Goal: Complete application form

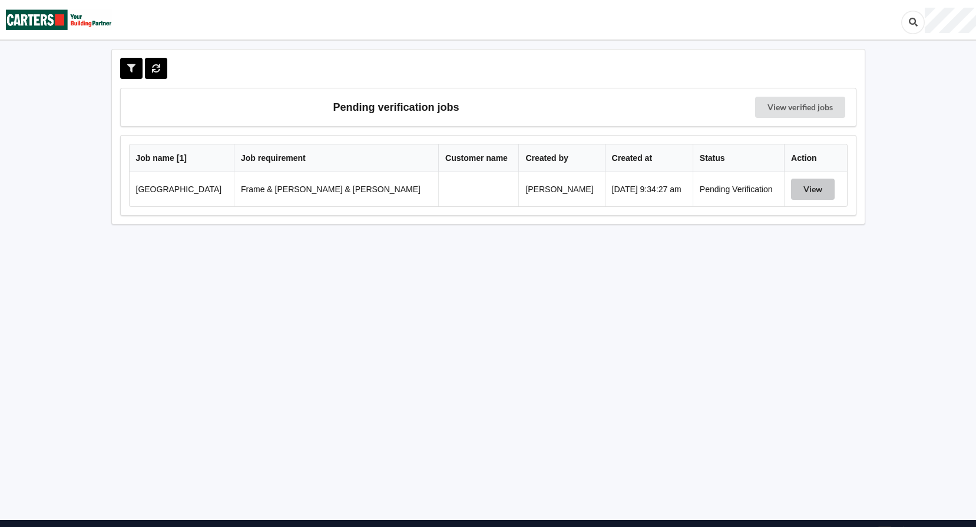
click at [807, 187] on button "View" at bounding box center [813, 189] width 44 height 21
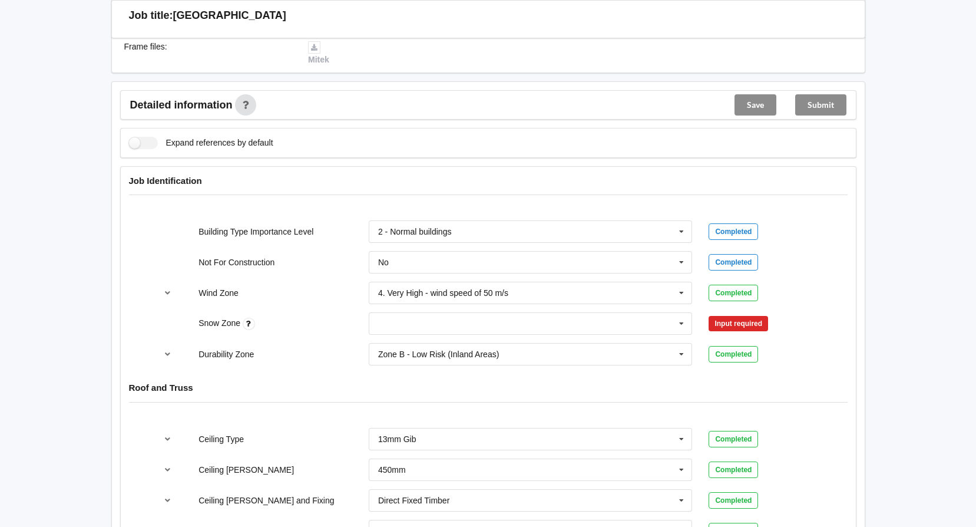
scroll to position [412, 0]
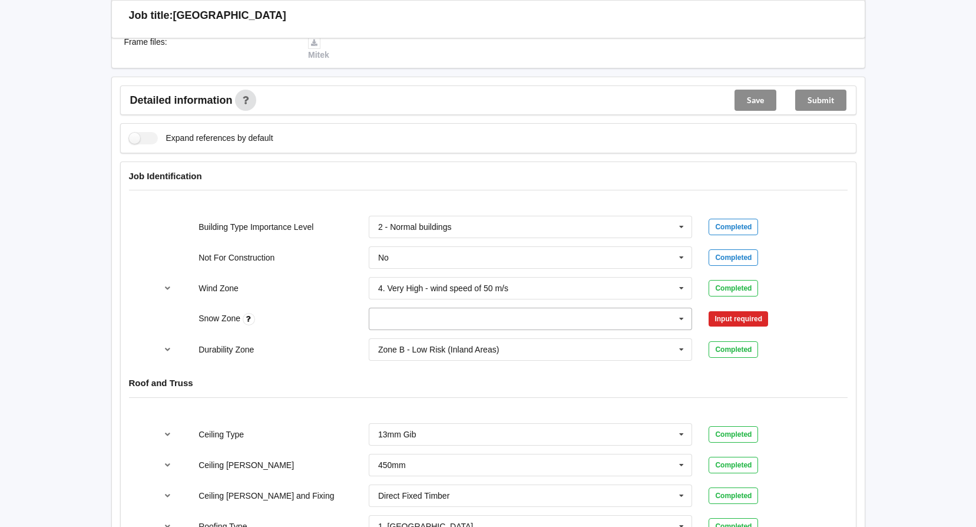
click at [684, 308] on icon at bounding box center [682, 319] width 18 height 22
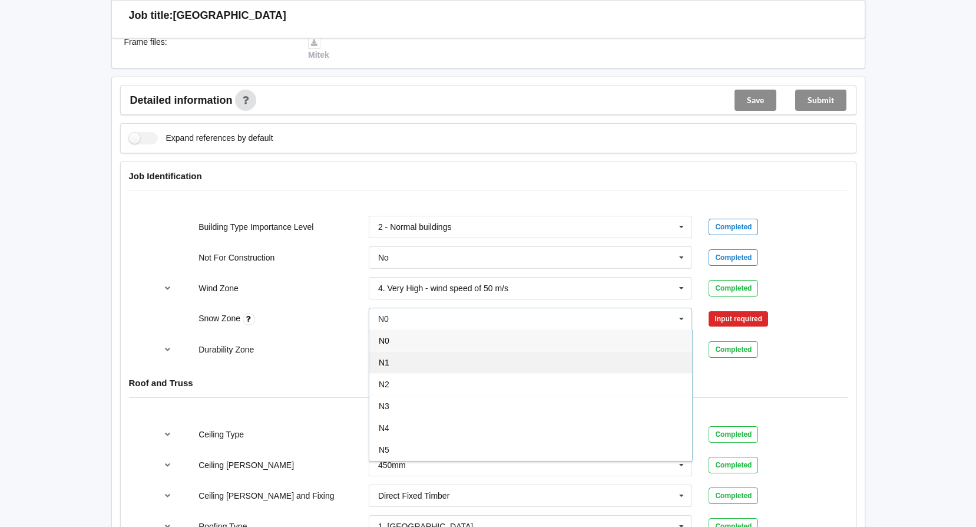
click at [395, 351] on div "N1" at bounding box center [530, 362] width 323 height 22
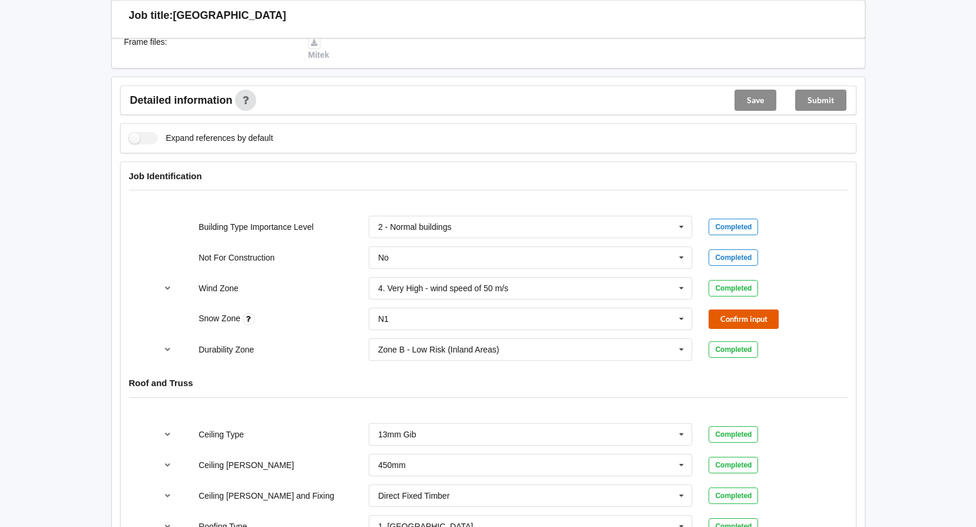
click at [751, 309] on button "Confirm input" at bounding box center [744, 318] width 70 height 19
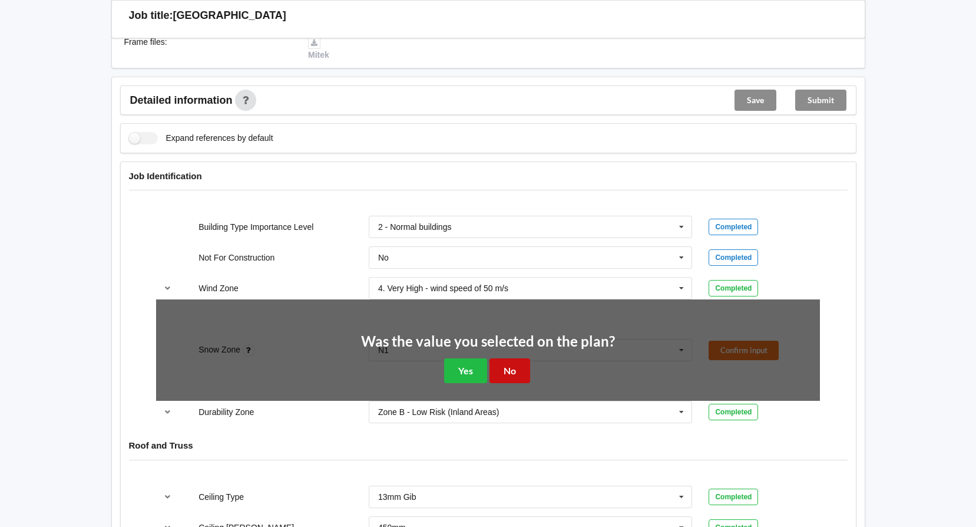
click at [513, 360] on button "No" at bounding box center [510, 370] width 41 height 24
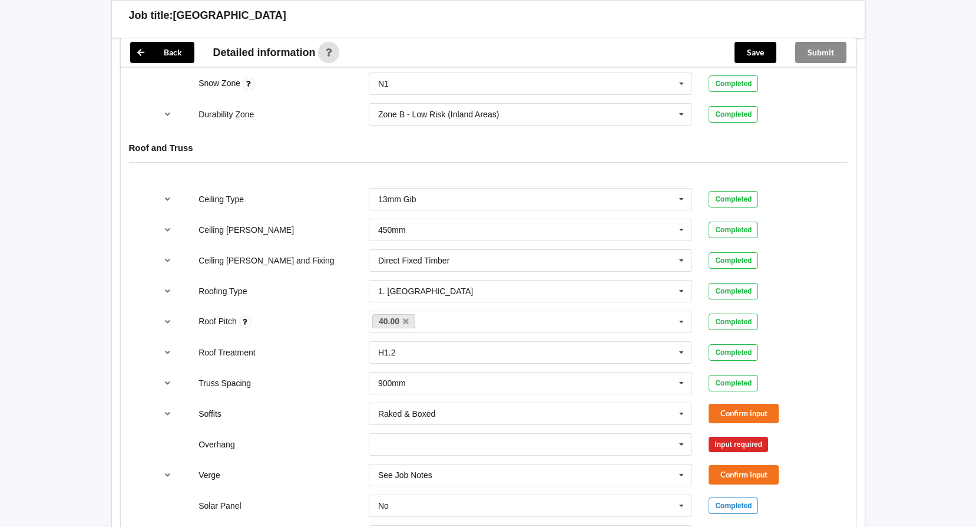
scroll to position [648, 0]
click at [680, 219] on icon at bounding box center [682, 230] width 18 height 22
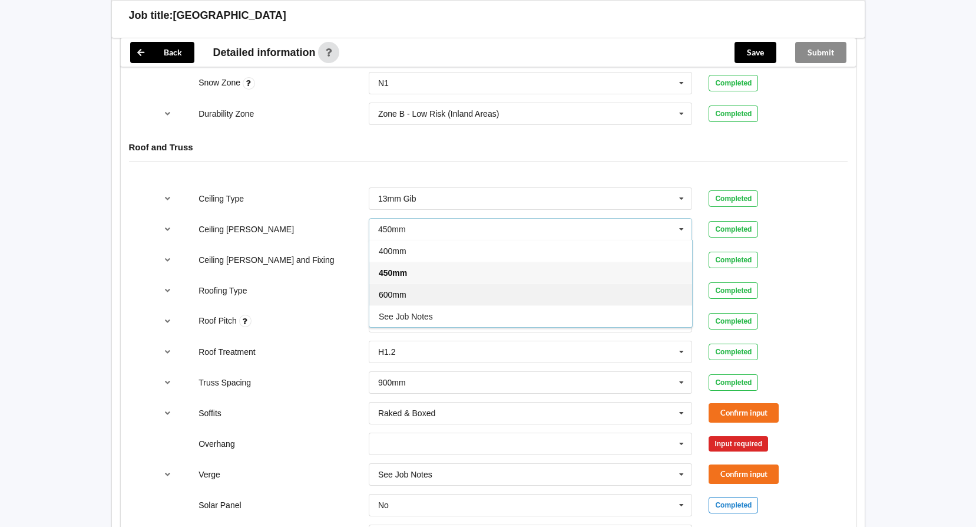
click at [386, 290] on span "600mm" at bounding box center [393, 294] width 28 height 9
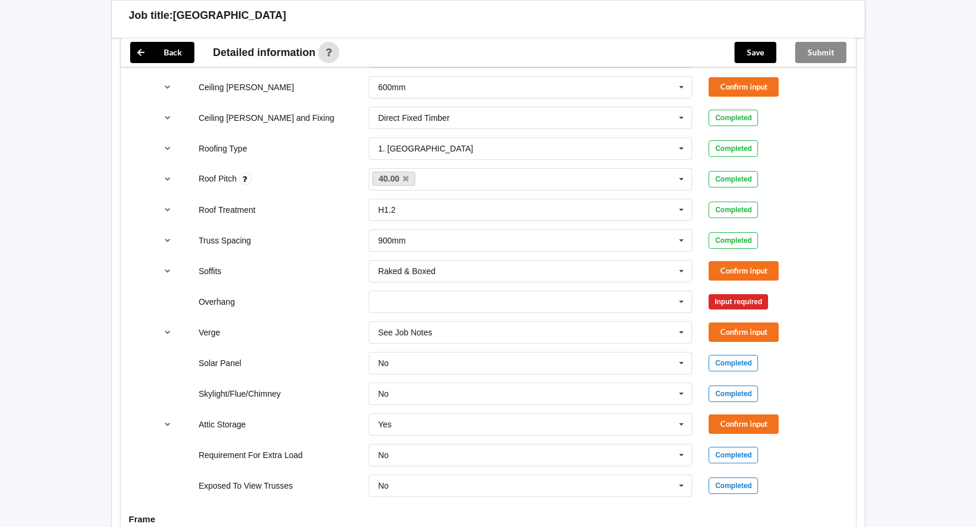
scroll to position [707, 0]
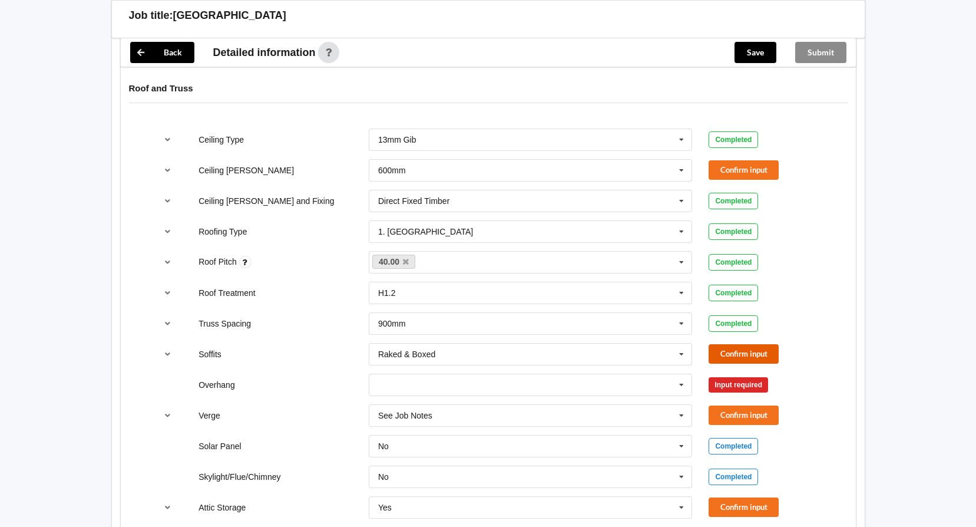
click at [741, 344] on button "Confirm input" at bounding box center [744, 353] width 70 height 19
click at [729, 160] on button "Confirm input" at bounding box center [744, 169] width 70 height 19
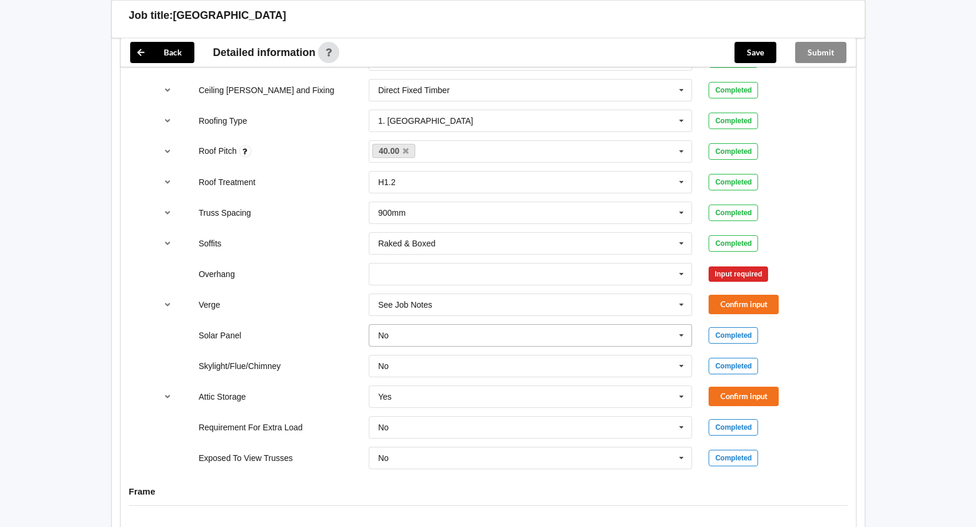
scroll to position [825, 0]
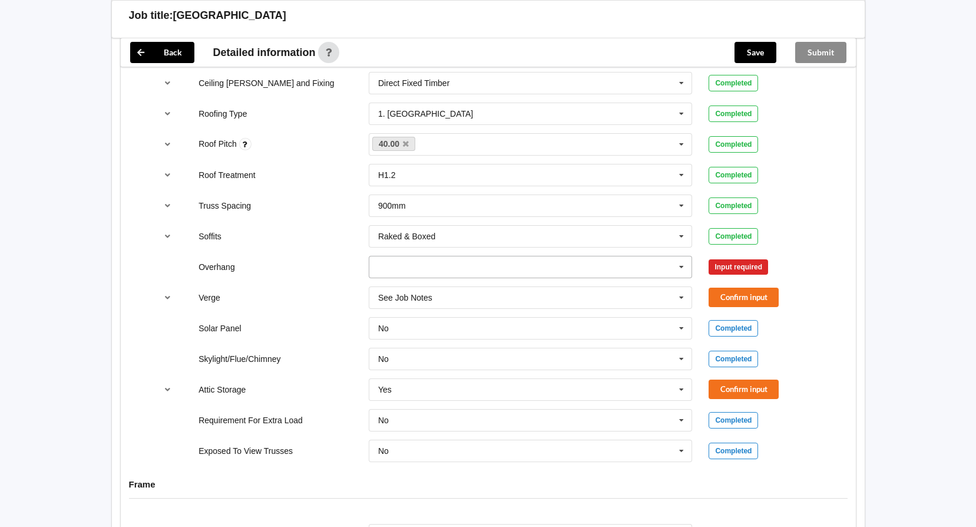
click at [679, 256] on icon at bounding box center [682, 267] width 18 height 22
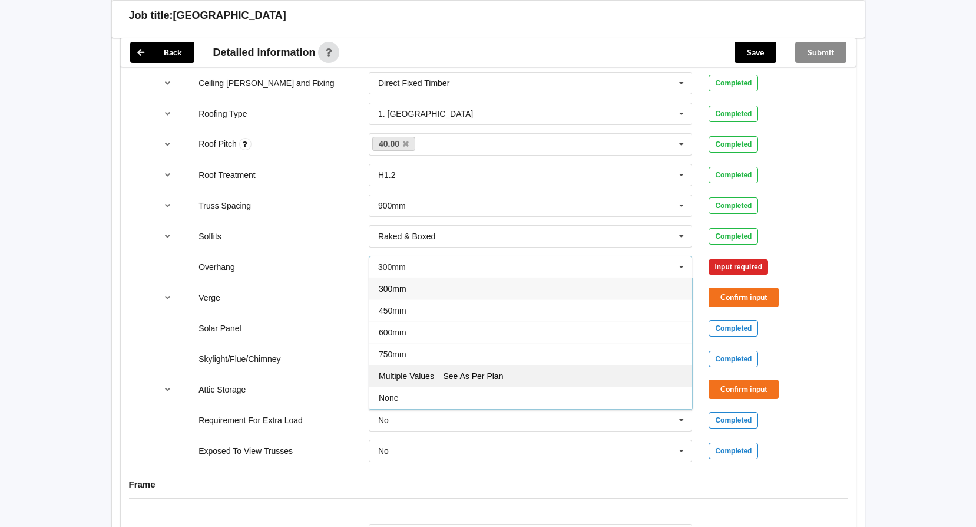
click at [418, 371] on span "Multiple Values – See As Per Plan" at bounding box center [441, 375] width 124 height 9
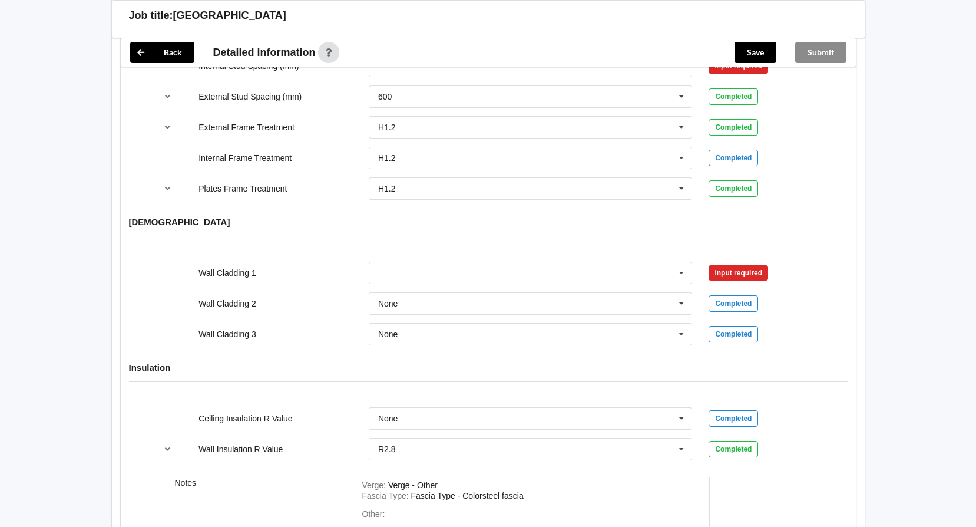
scroll to position [1473, 0]
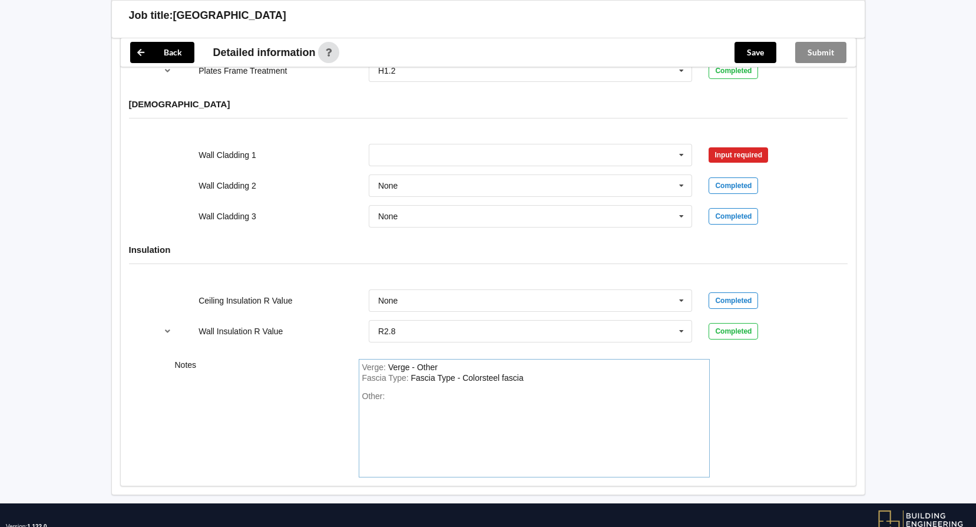
click at [508, 362] on div "Verge : Verge - Other" at bounding box center [534, 367] width 344 height 11
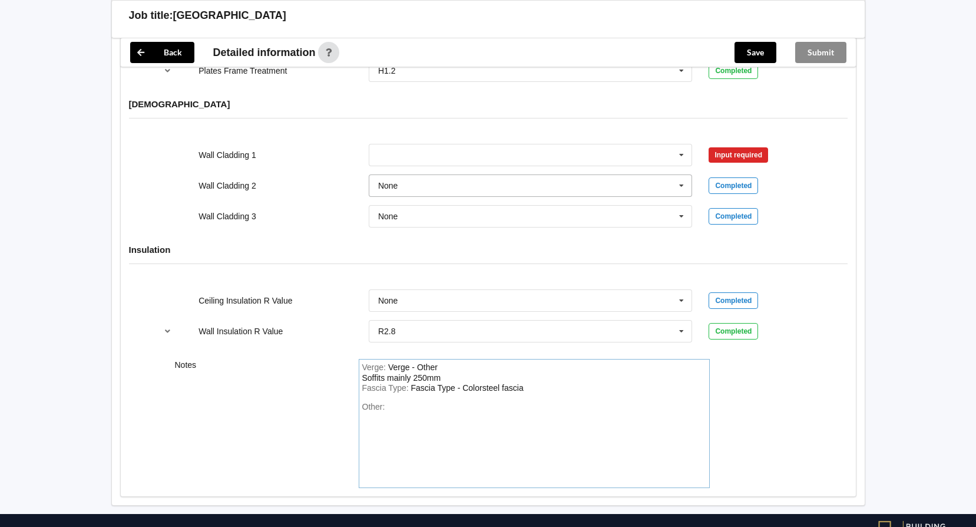
scroll to position [1355, 0]
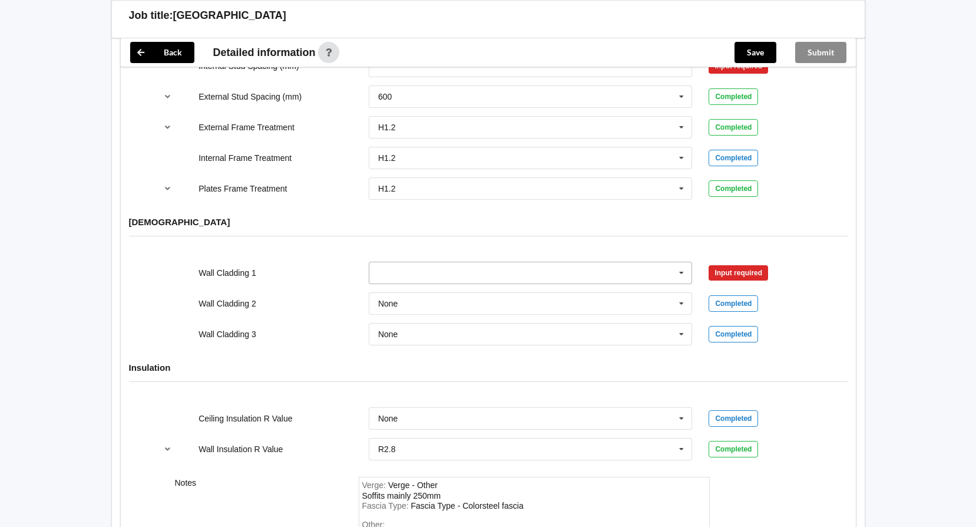
click at [682, 262] on icon at bounding box center [682, 273] width 18 height 22
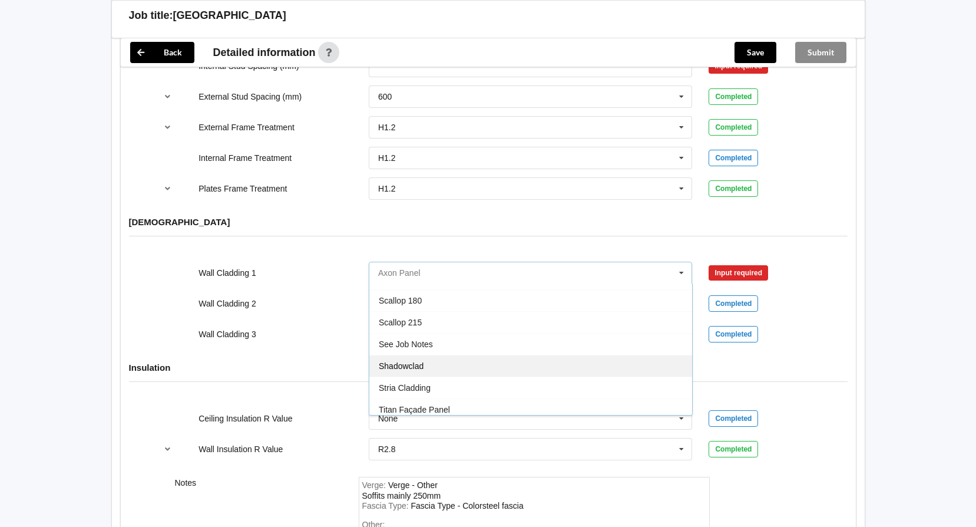
scroll to position [697, 0]
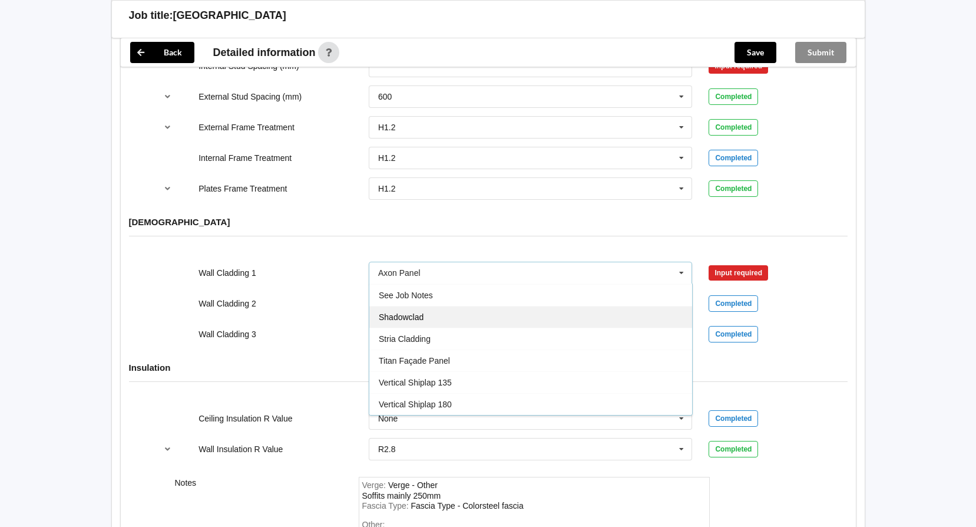
click at [416, 312] on span "Shadowclad" at bounding box center [401, 316] width 45 height 9
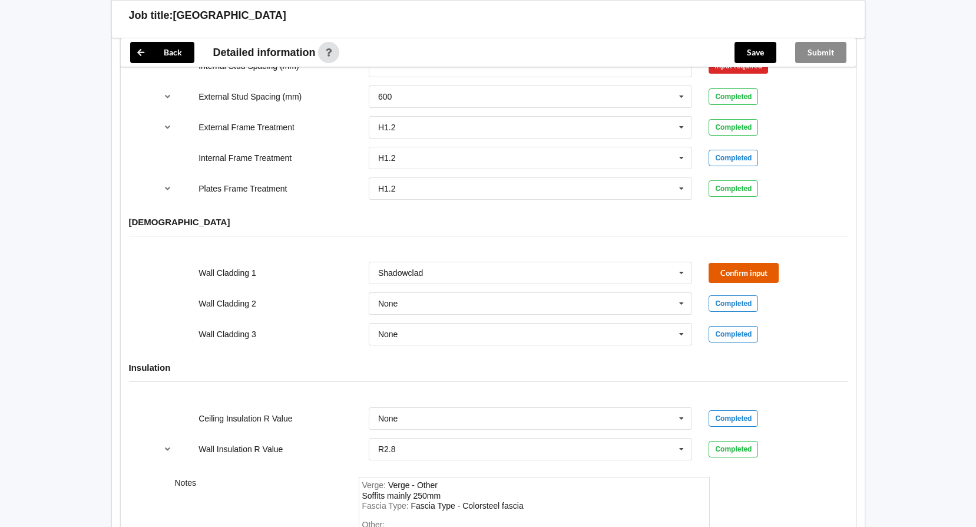
click at [731, 263] on button "Confirm input" at bounding box center [744, 272] width 70 height 19
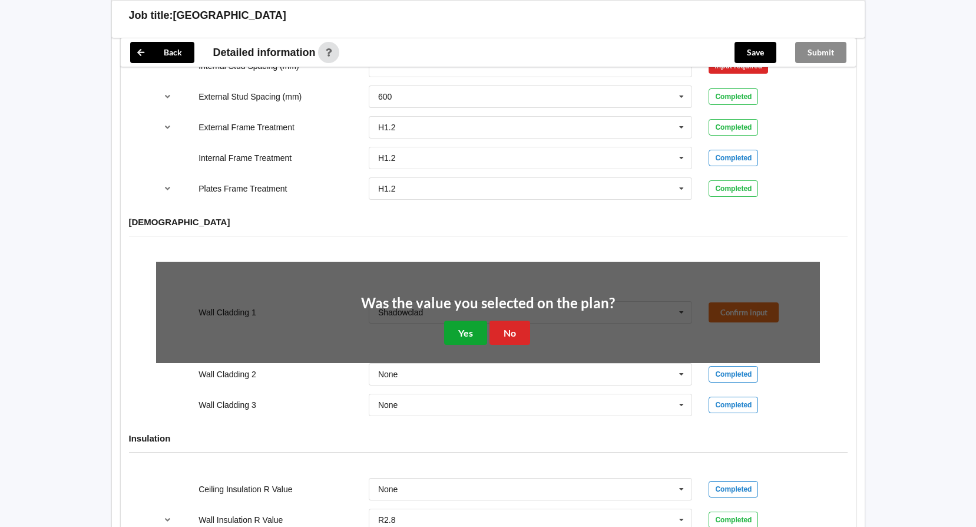
click at [473, 322] on button "Yes" at bounding box center [465, 332] width 43 height 24
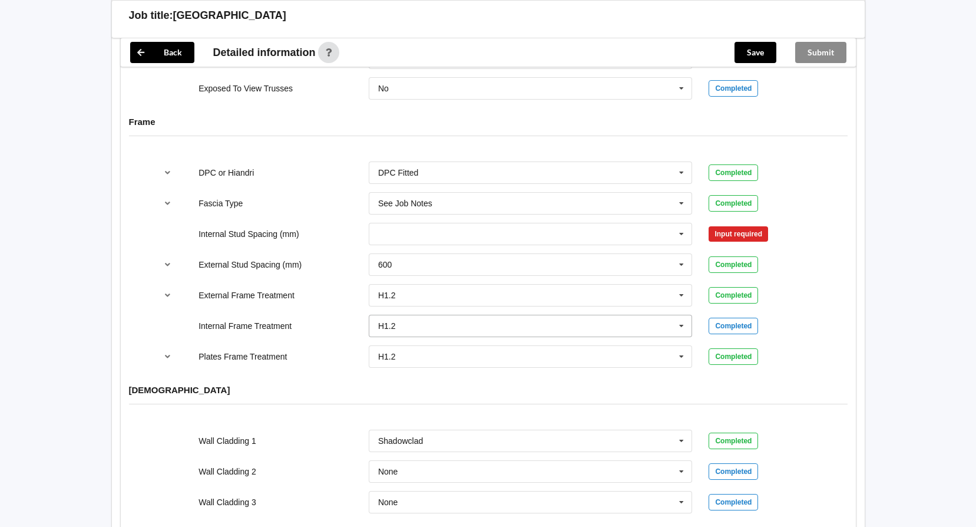
scroll to position [1178, 0]
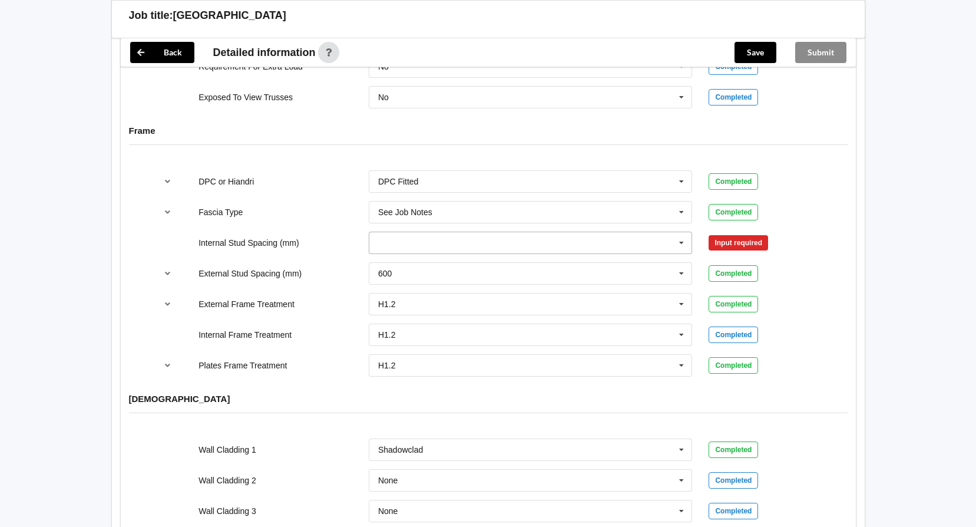
click at [683, 232] on icon at bounding box center [682, 243] width 18 height 22
click at [392, 347] on span "600" at bounding box center [386, 351] width 14 height 9
click at [733, 233] on button "Confirm input" at bounding box center [744, 242] width 70 height 19
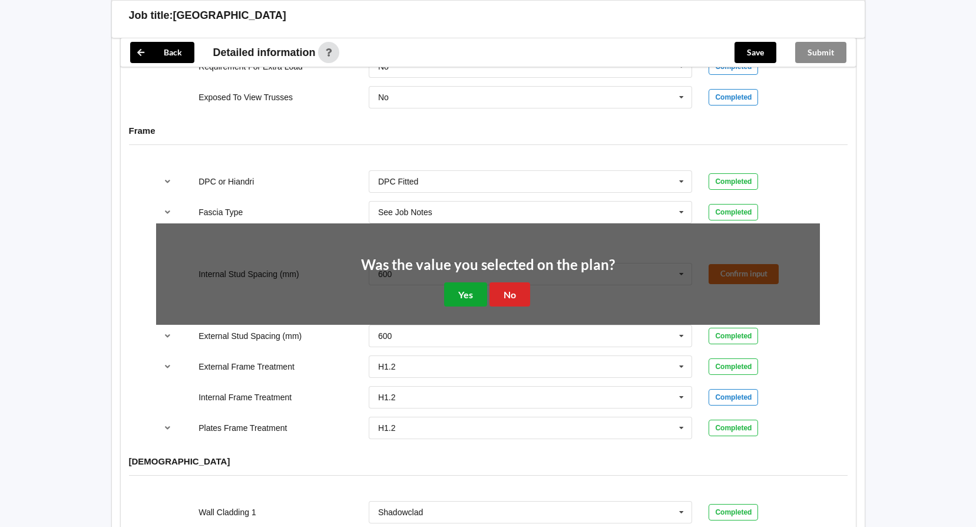
click at [471, 282] on button "Yes" at bounding box center [465, 294] width 43 height 24
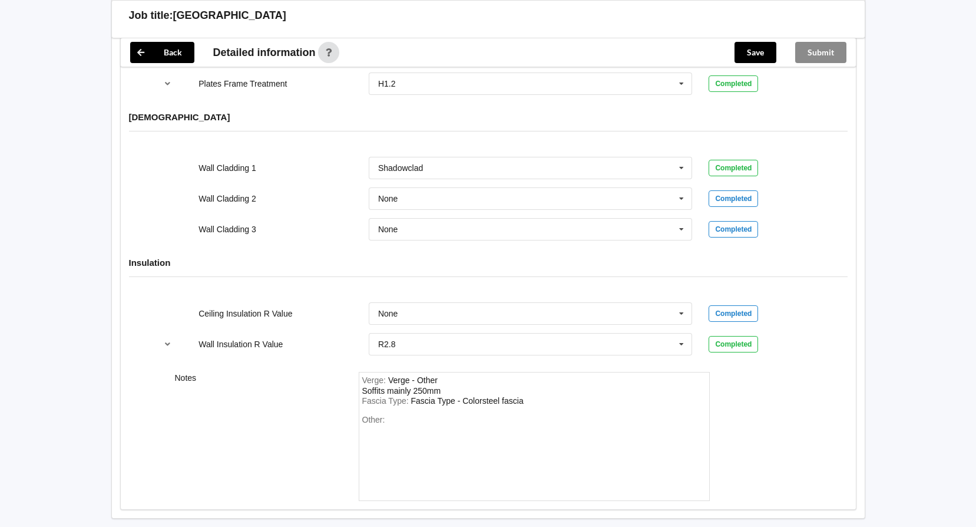
scroll to position [1507, 0]
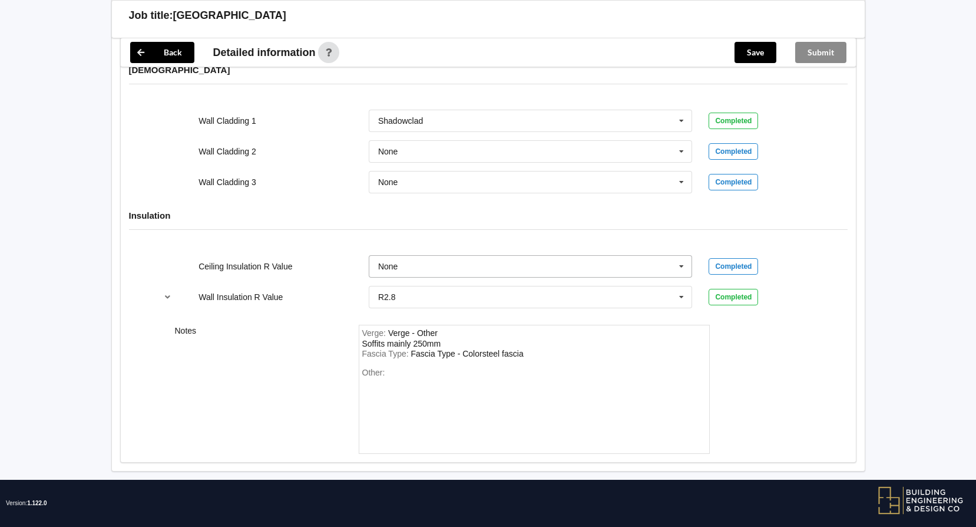
click at [685, 256] on icon at bounding box center [682, 267] width 18 height 22
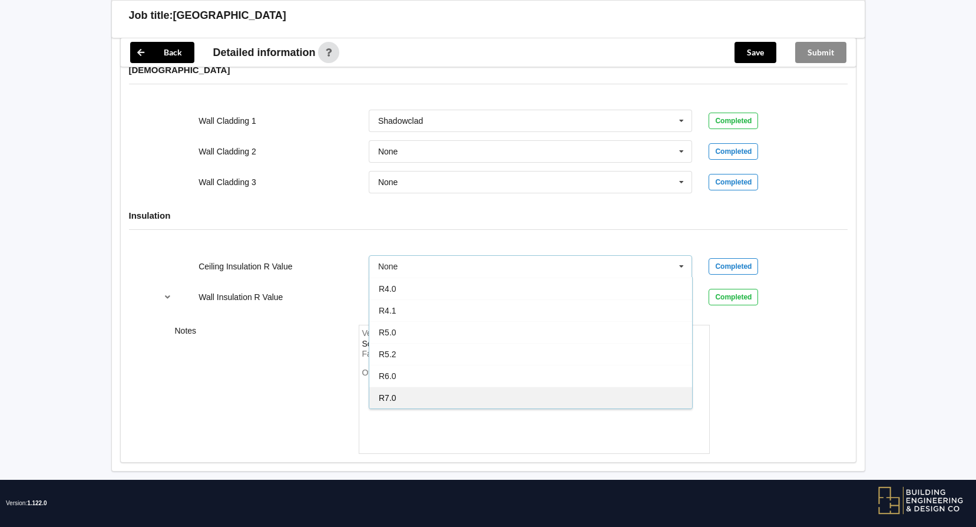
click at [402, 386] on div "R7.0" at bounding box center [530, 397] width 323 height 22
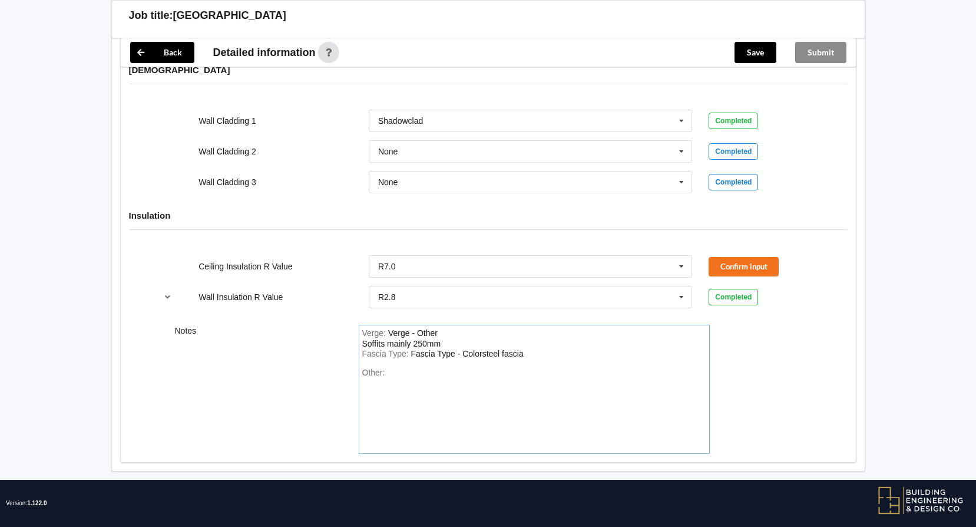
click at [401, 368] on div "Other:" at bounding box center [534, 409] width 344 height 82
click at [388, 368] on div "Ceiling insul;at total rating needed is R7.4" at bounding box center [463, 372] width 152 height 9
drag, startPoint x: 564, startPoint y: 361, endPoint x: 599, endPoint y: 361, distance: 34.8
click at [564, 368] on div "Other: Main Ceiling insul;at total rating needed is R7.4" at bounding box center [534, 409] width 344 height 82
drag, startPoint x: 375, startPoint y: 368, endPoint x: 392, endPoint y: 367, distance: 16.5
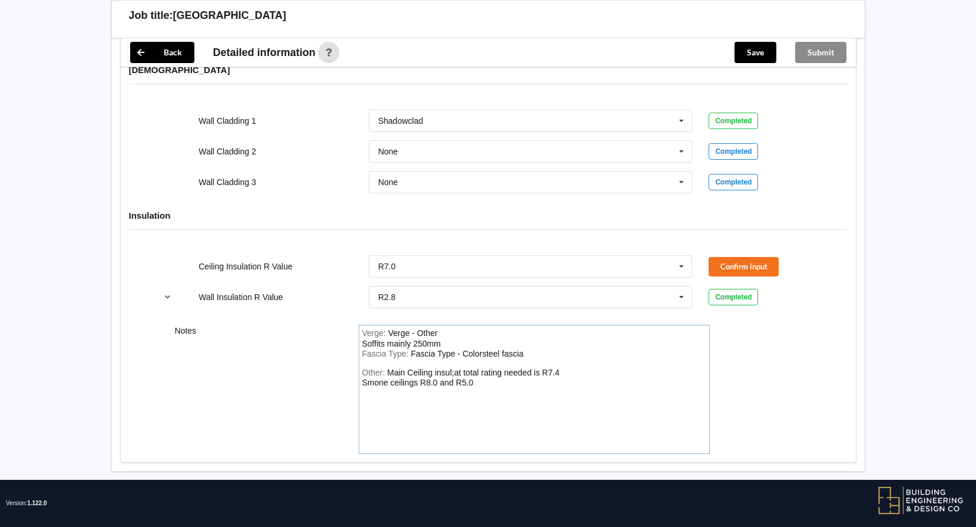
click at [374, 368] on div "Main Ceiling insul;at total rating needed is R7.4 Smone ceilings R8.0 and R5.0" at bounding box center [460, 378] width 197 height 20
click at [725, 257] on button "Confirm input" at bounding box center [744, 266] width 70 height 19
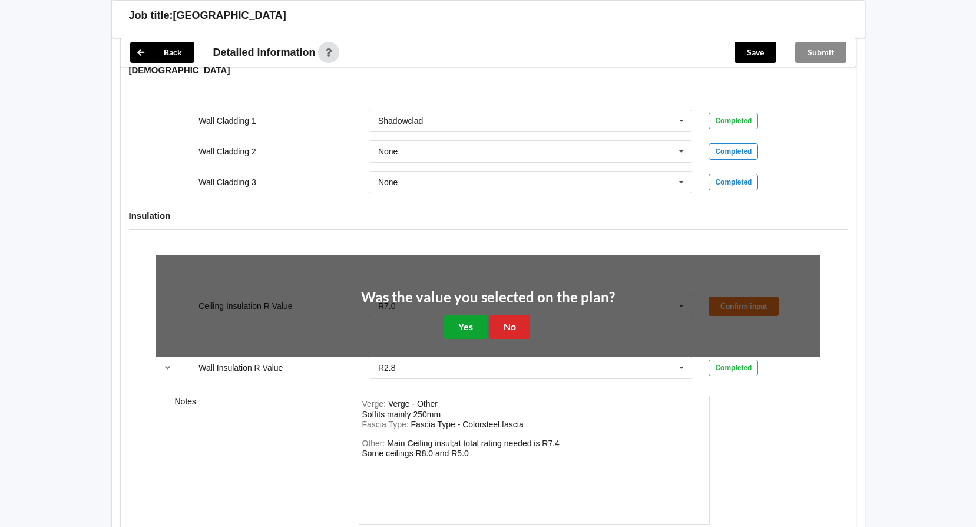
click at [471, 315] on button "Yes" at bounding box center [465, 327] width 43 height 24
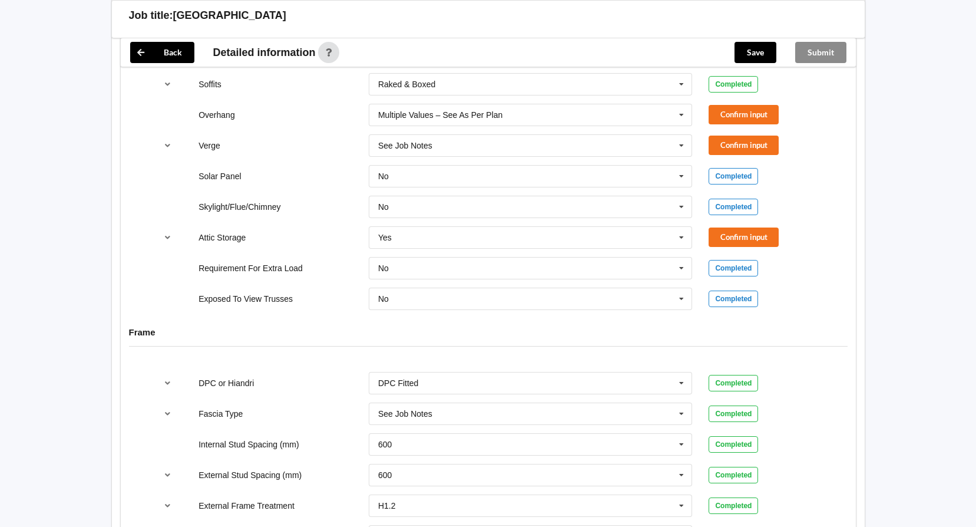
scroll to position [918, 0]
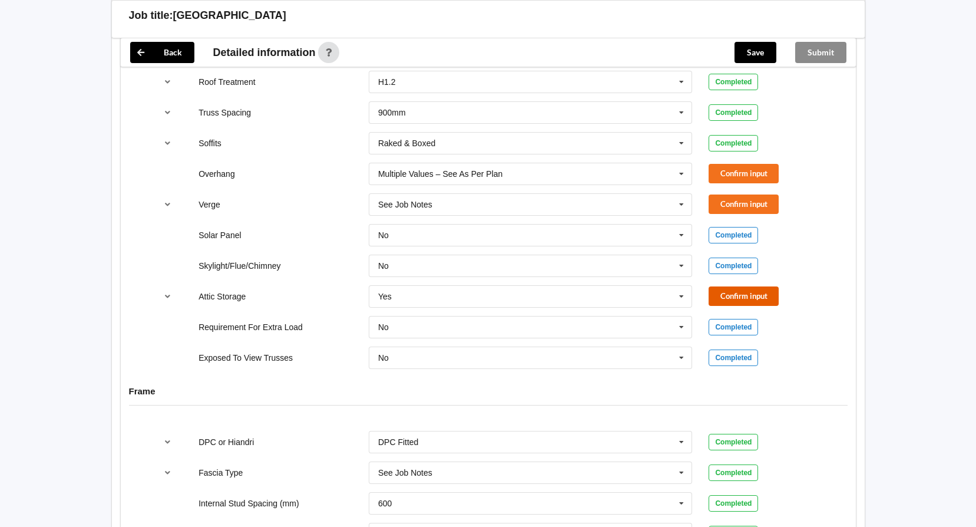
click at [750, 287] on button "Confirm input" at bounding box center [744, 295] width 70 height 19
click at [755, 194] on button "Confirm input" at bounding box center [744, 203] width 70 height 19
click at [745, 164] on button "Confirm input" at bounding box center [744, 173] width 70 height 19
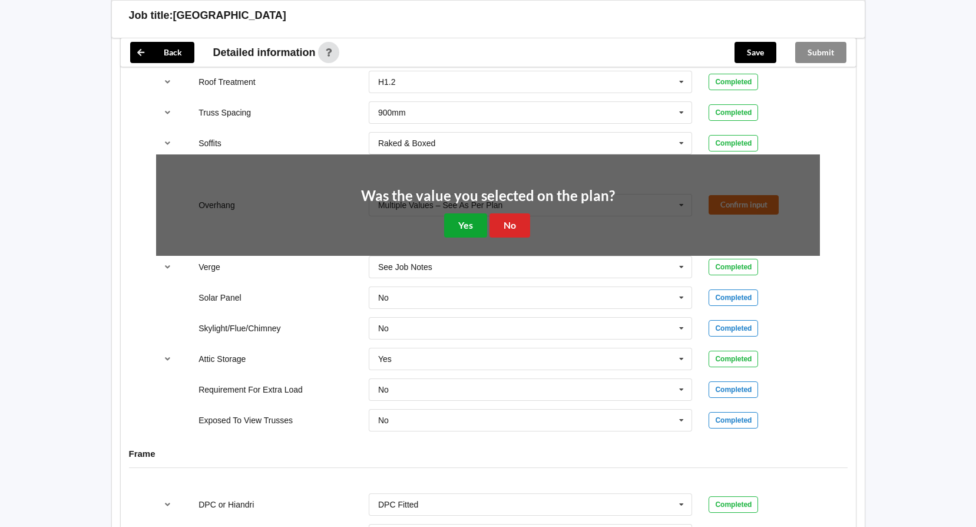
click at [479, 213] on button "Yes" at bounding box center [465, 225] width 43 height 24
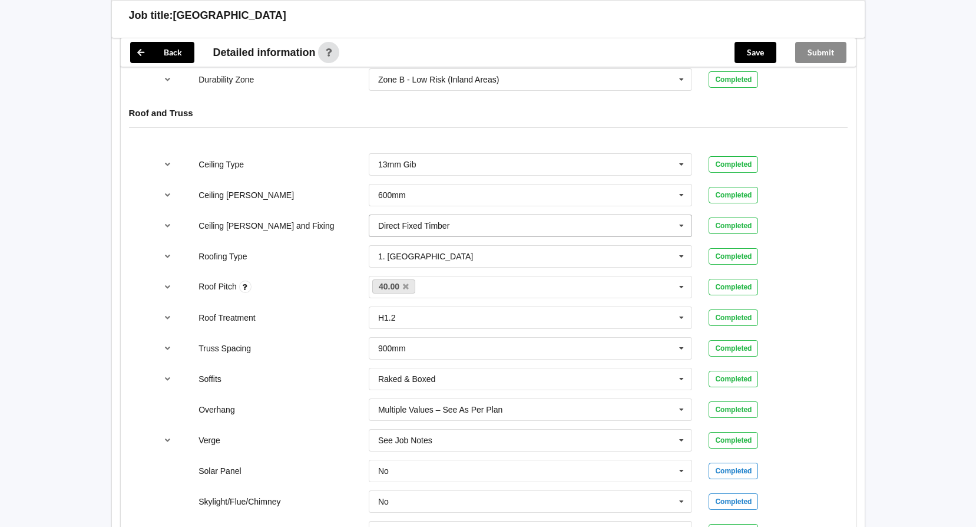
scroll to position [388, 0]
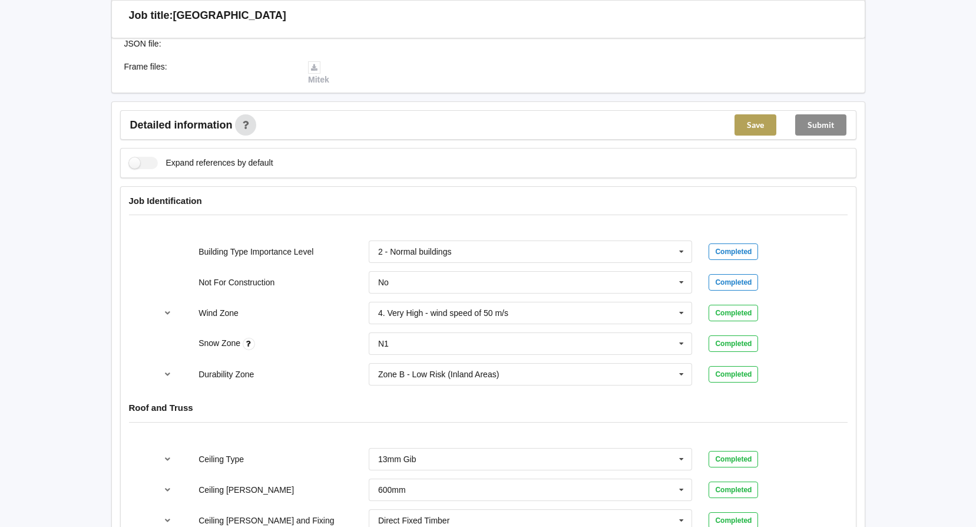
click at [746, 114] on button "Save" at bounding box center [756, 124] width 42 height 21
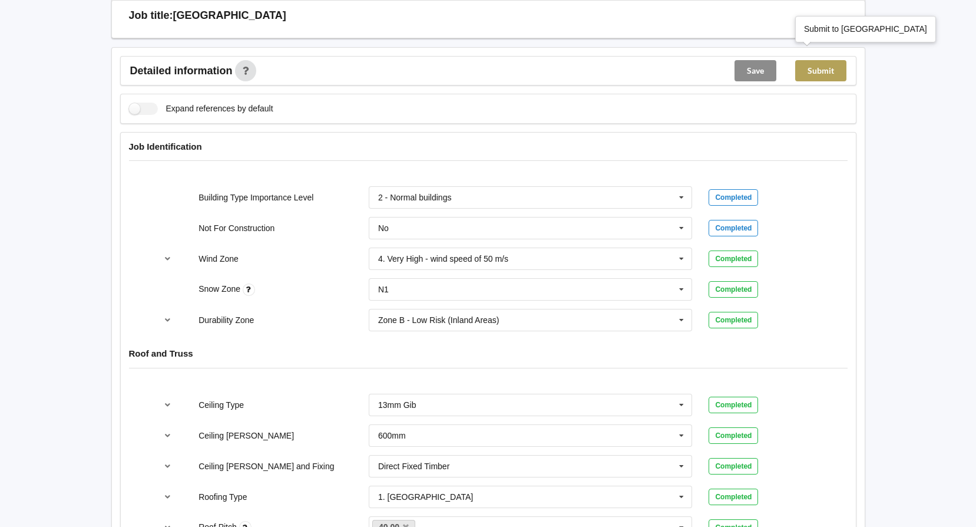
click at [818, 62] on button "Submit" at bounding box center [820, 70] width 51 height 21
